Goal: Task Accomplishment & Management: Use online tool/utility

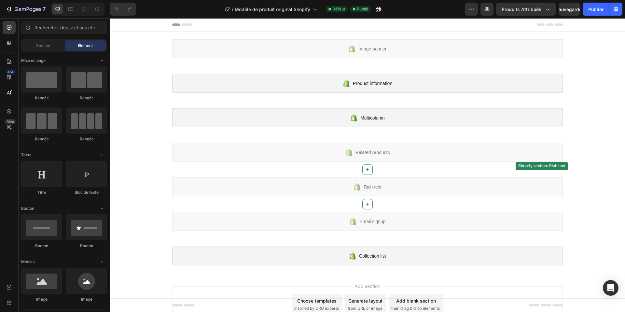
click at [268, 172] on div "Rich text Shopify section: Rich text" at bounding box center [367, 187] width 401 height 34
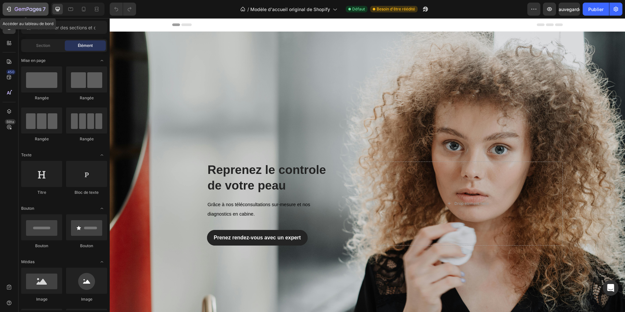
click at [10, 7] on icon "button" at bounding box center [9, 9] width 7 height 7
click at [42, 46] on font "Section" at bounding box center [43, 45] width 14 height 5
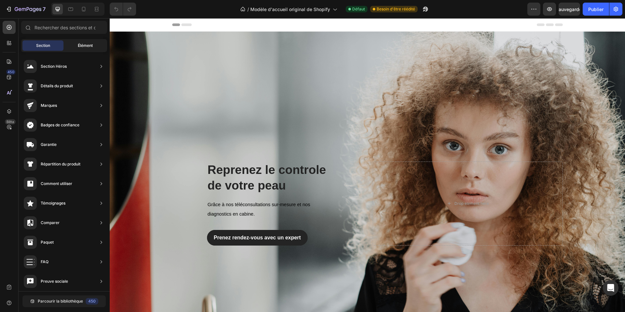
click at [85, 46] on font "Élément" at bounding box center [85, 45] width 15 height 5
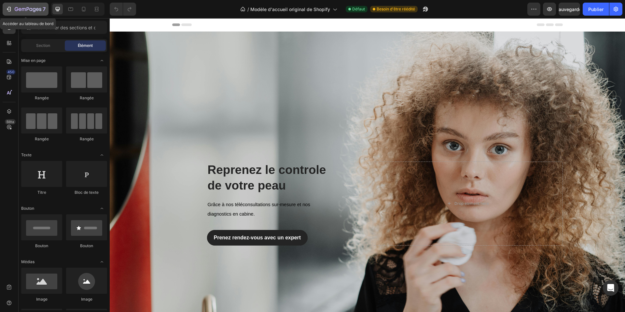
click at [8, 7] on icon "button" at bounding box center [9, 9] width 7 height 7
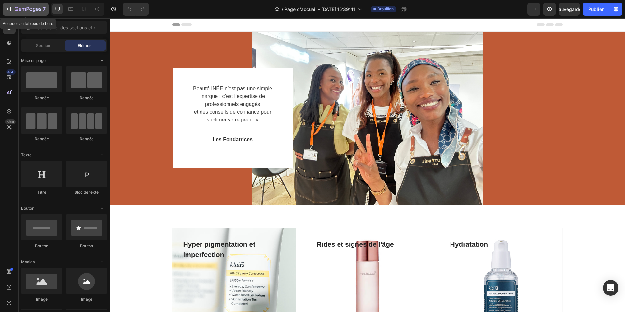
click at [3, 9] on button "7" at bounding box center [26, 9] width 46 height 13
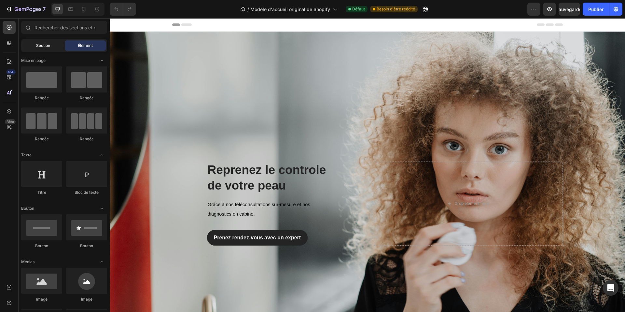
click at [53, 46] on div "Section" at bounding box center [42, 45] width 41 height 10
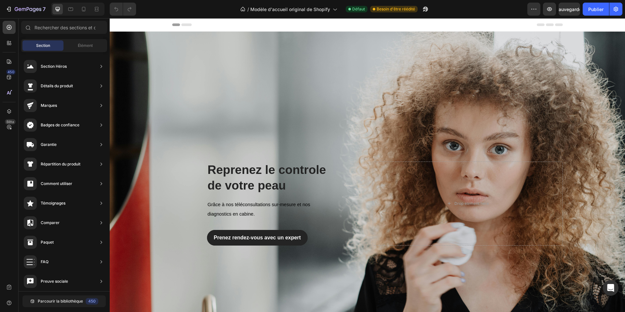
click at [85, 51] on div "Section Élément" at bounding box center [64, 45] width 86 height 13
click at [85, 49] on div "Élément" at bounding box center [85, 45] width 41 height 10
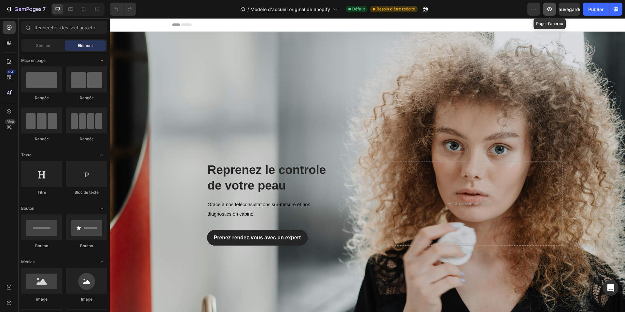
click at [549, 12] on icon "button" at bounding box center [549, 9] width 7 height 7
click at [9, 11] on icon "button" at bounding box center [9, 9] width 7 height 7
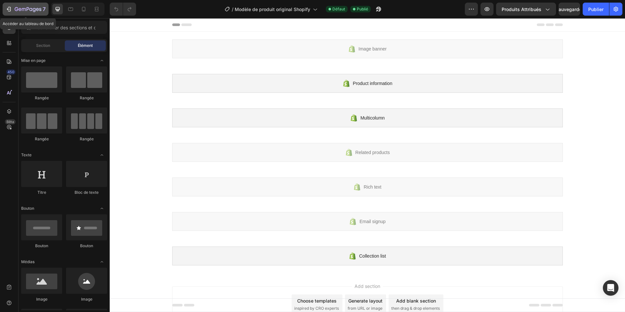
click at [4, 10] on button "7" at bounding box center [26, 9] width 46 height 13
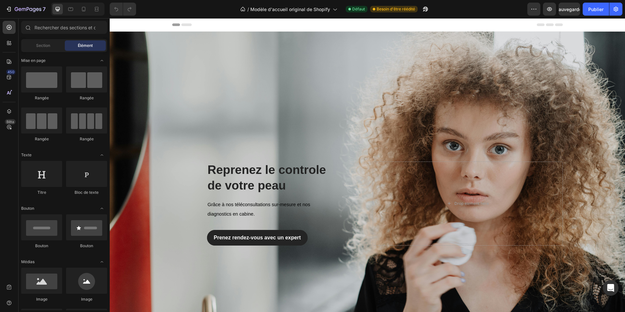
click at [188, 25] on icon at bounding box center [186, 24] width 10 height 3
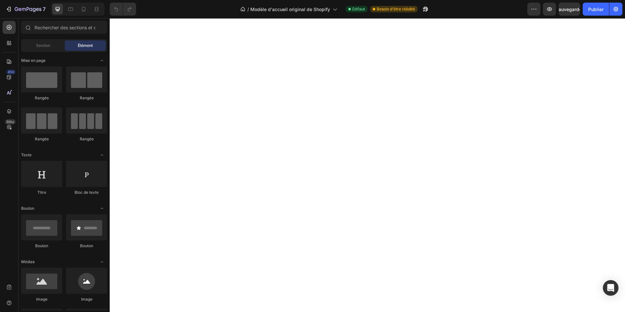
scroll to position [2497, 0]
